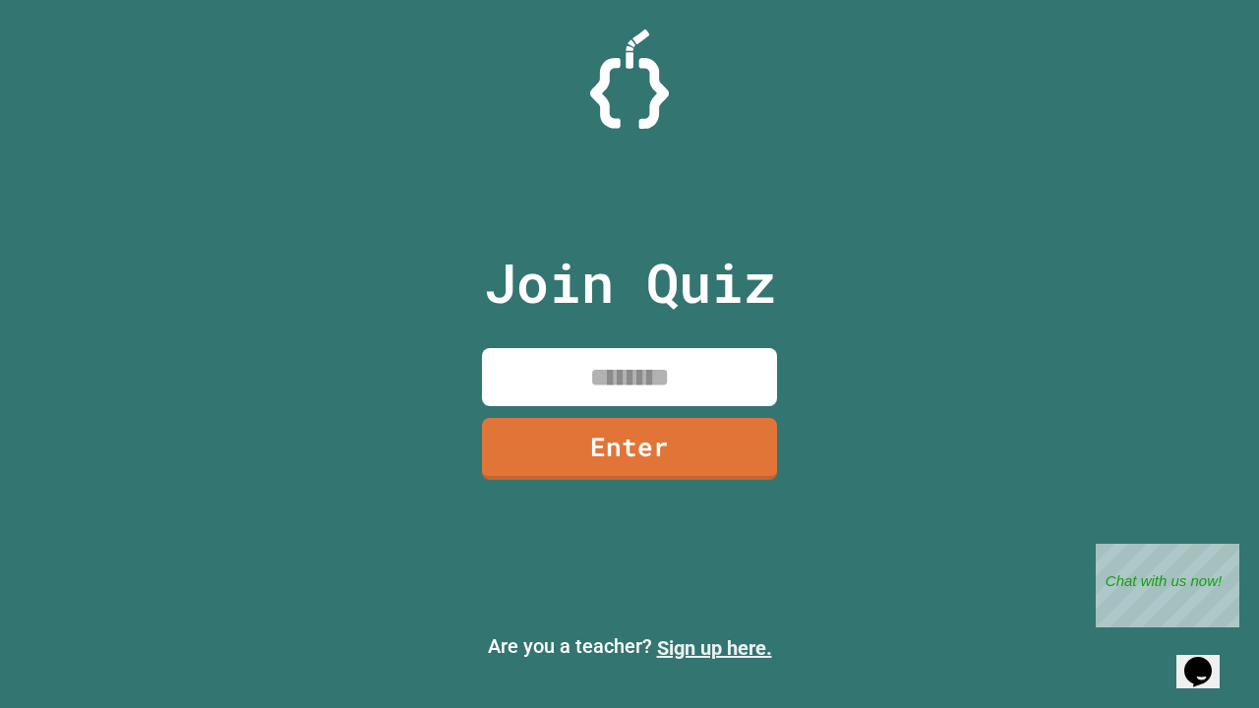
click at [714, 648] on link "Sign up here." at bounding box center [714, 649] width 115 height 24
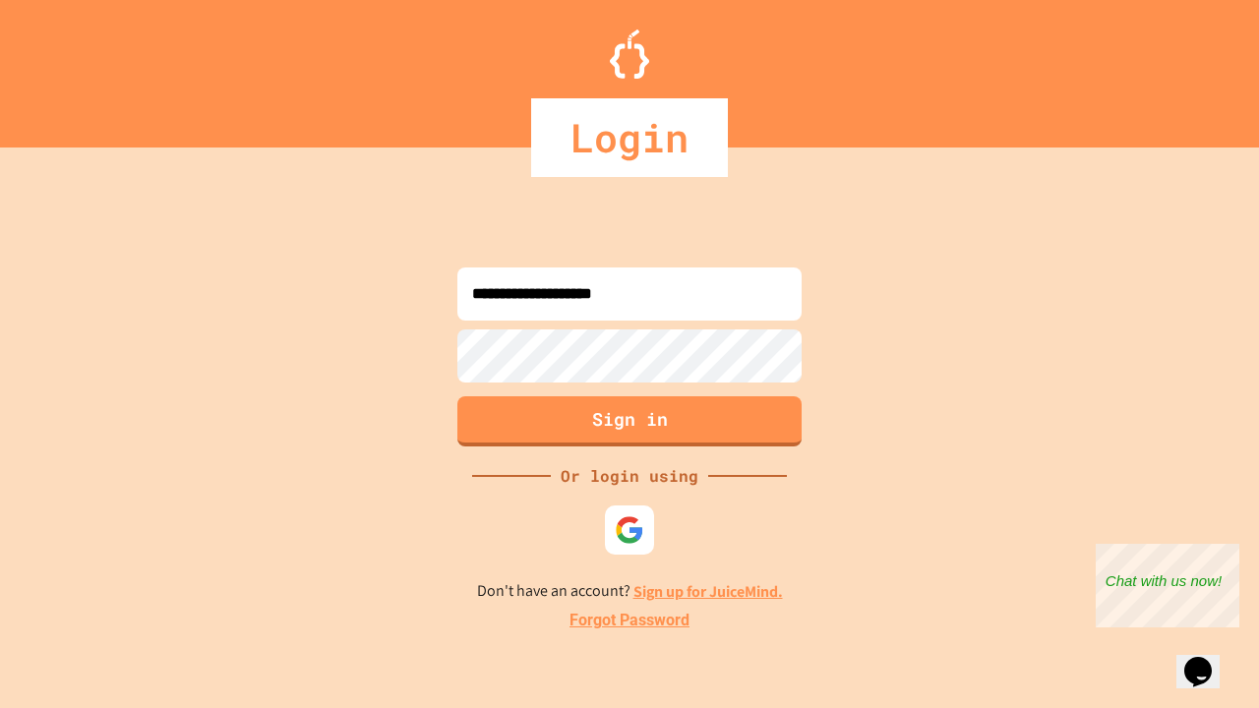
type input "**********"
